Goal: Find specific page/section: Find specific page/section

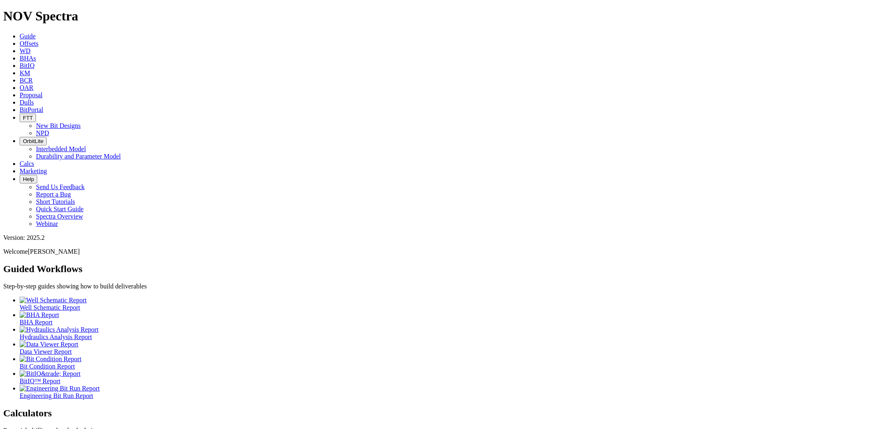
click at [34, 99] on span "Dulls" at bounding box center [27, 102] width 14 height 7
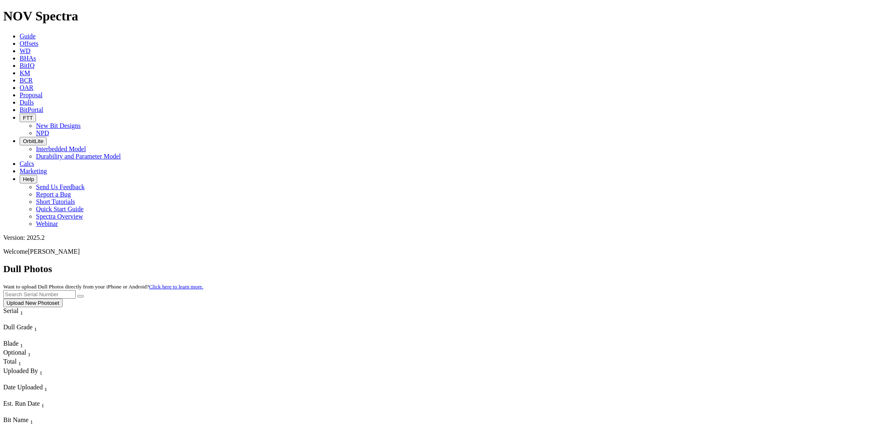
click at [76, 290] on input "text" at bounding box center [39, 294] width 72 height 9
type input "A310702"
click at [77, 295] on button "submit" at bounding box center [80, 296] width 7 height 2
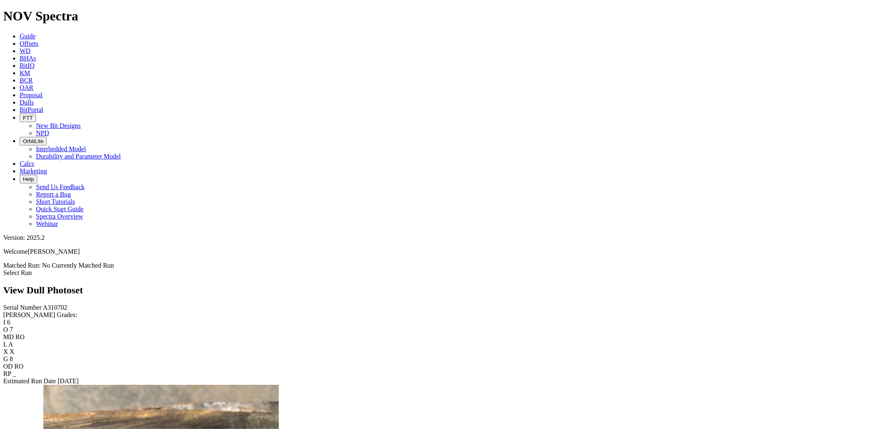
click at [843, 269] on div "Select Run" at bounding box center [435, 272] width 865 height 7
click at [32, 269] on link "Select Run" at bounding box center [17, 272] width 29 height 7
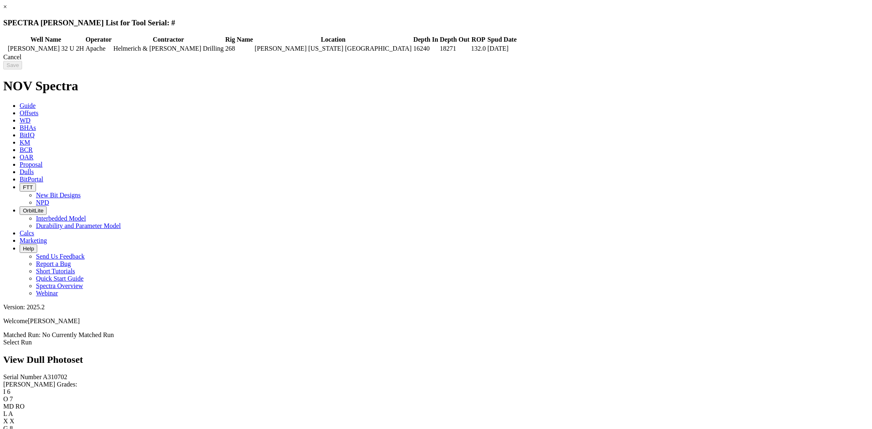
click at [7, 10] on link "×" at bounding box center [5, 6] width 4 height 7
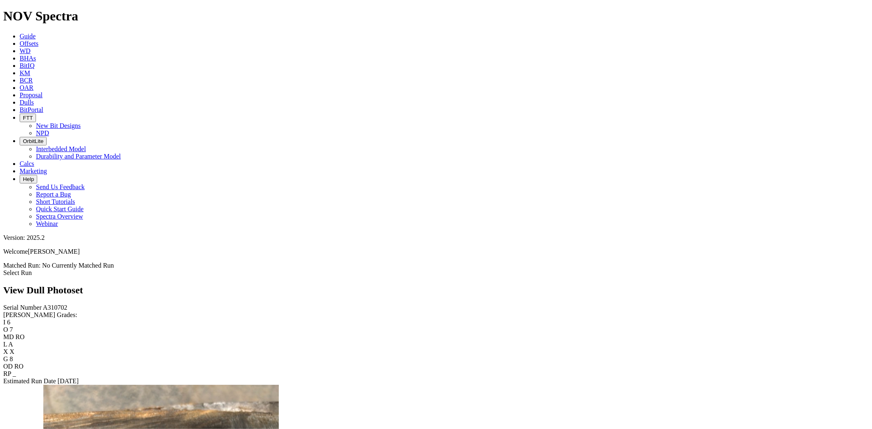
scroll to position [2301, 0]
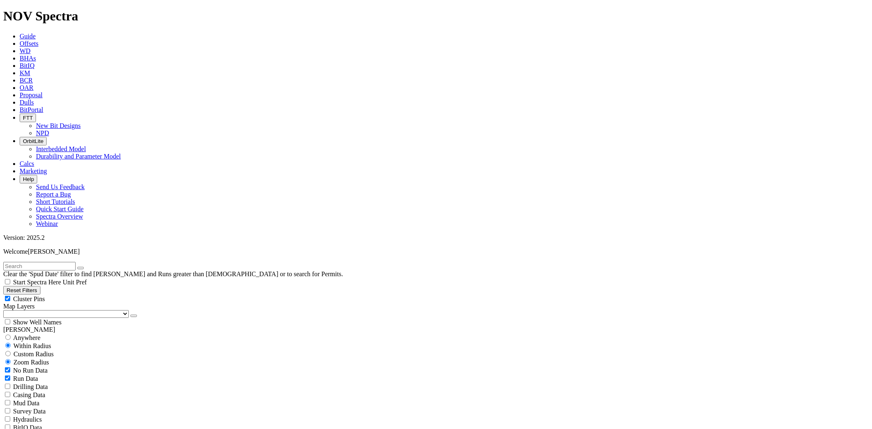
click at [76, 262] on input "text" at bounding box center [39, 266] width 72 height 9
paste input "JRS FARMS 13ED 104H"
type input "JRS FARMS 13ED 104H"
click at [85, 267] on button "submit" at bounding box center [88, 268] width 7 height 2
